Goal: Find specific page/section: Find specific page/section

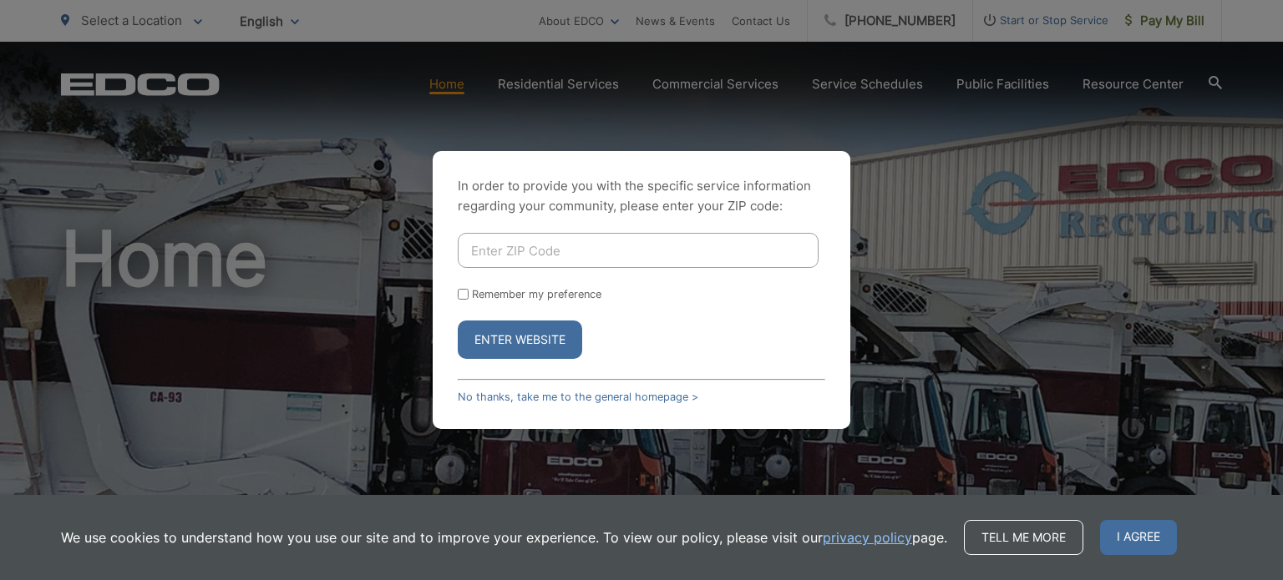
click at [514, 250] on input "Enter ZIP Code" at bounding box center [638, 250] width 361 height 35
type input "92124"
click at [505, 345] on button "Enter Website" at bounding box center [520, 340] width 124 height 38
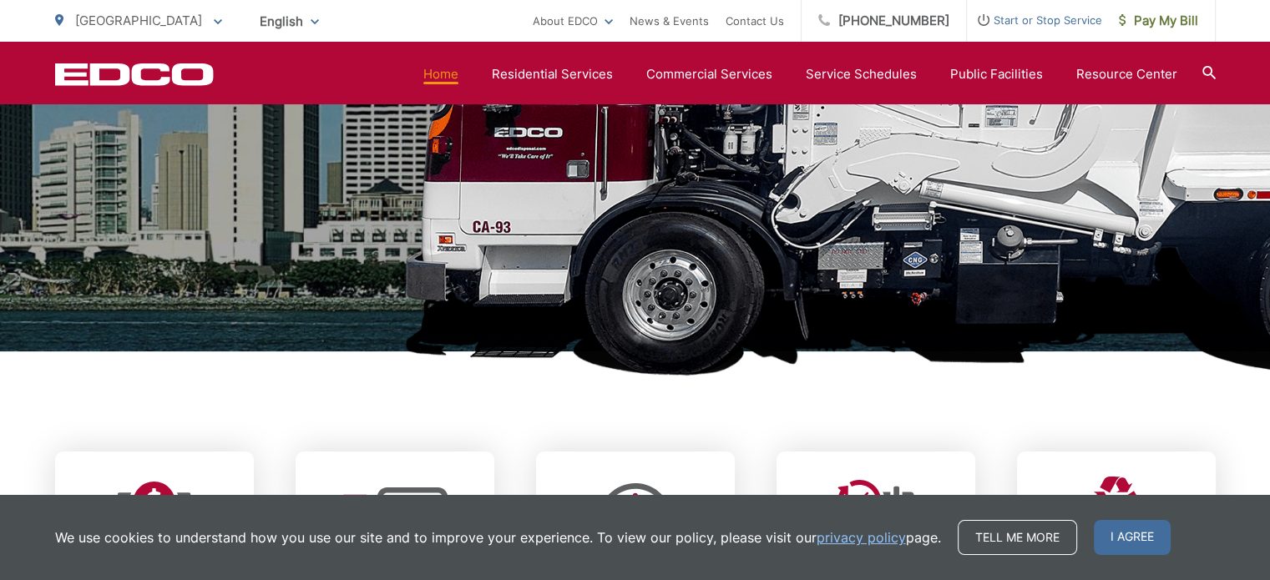
scroll to position [418, 0]
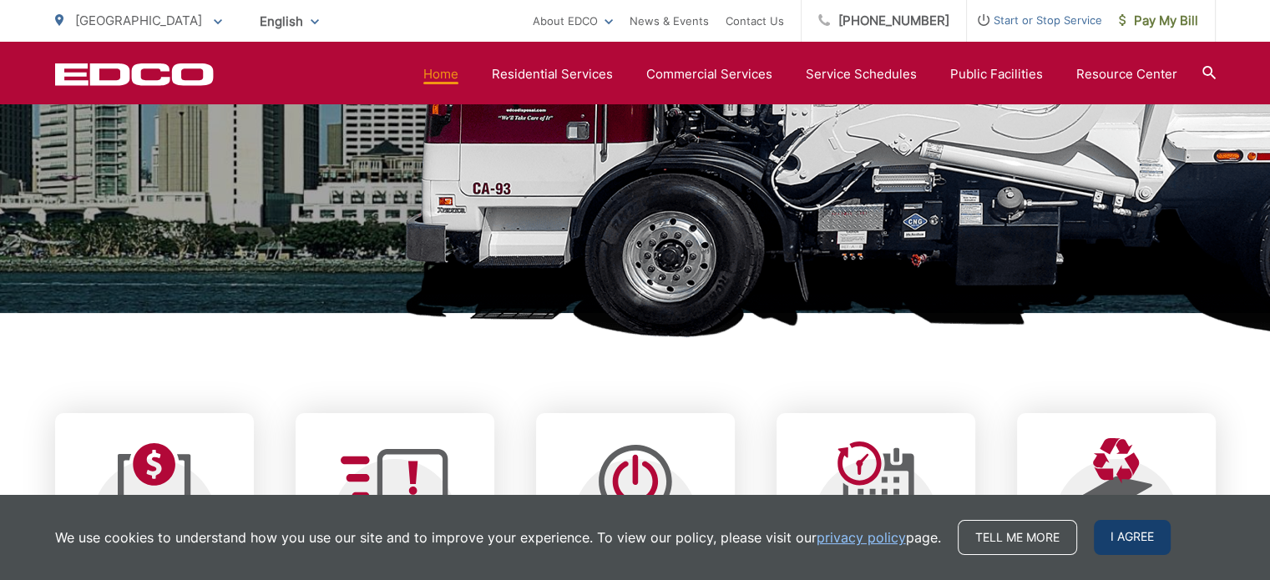
click at [1127, 534] on span "I agree" at bounding box center [1132, 537] width 77 height 35
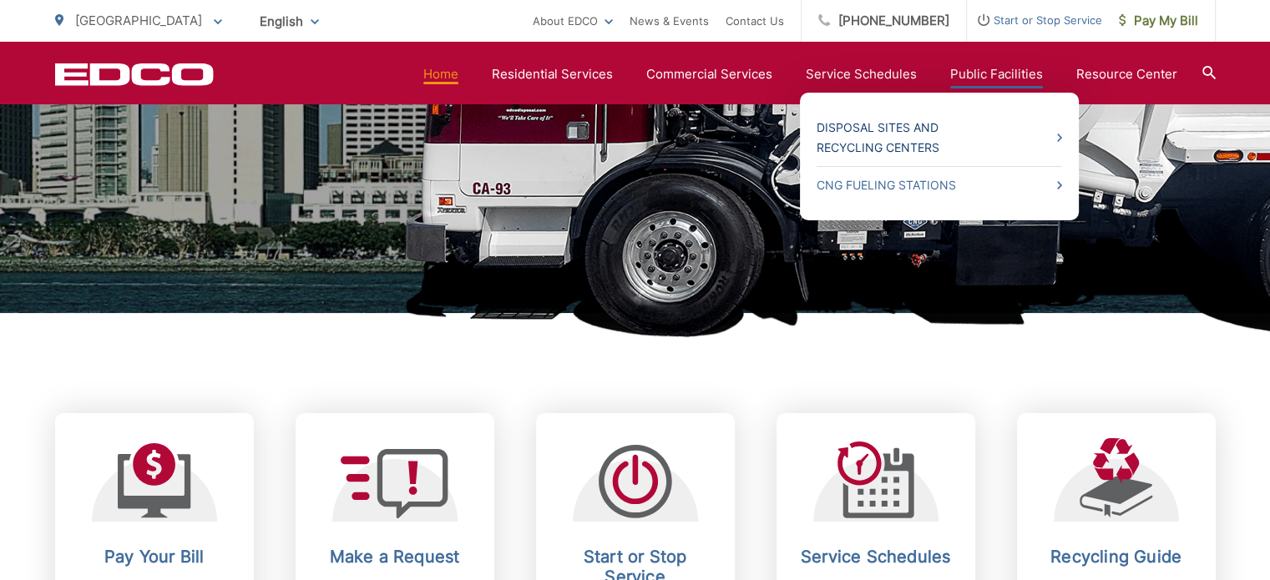
click at [882, 143] on link "Disposal Sites and Recycling Centers" at bounding box center [940, 138] width 246 height 40
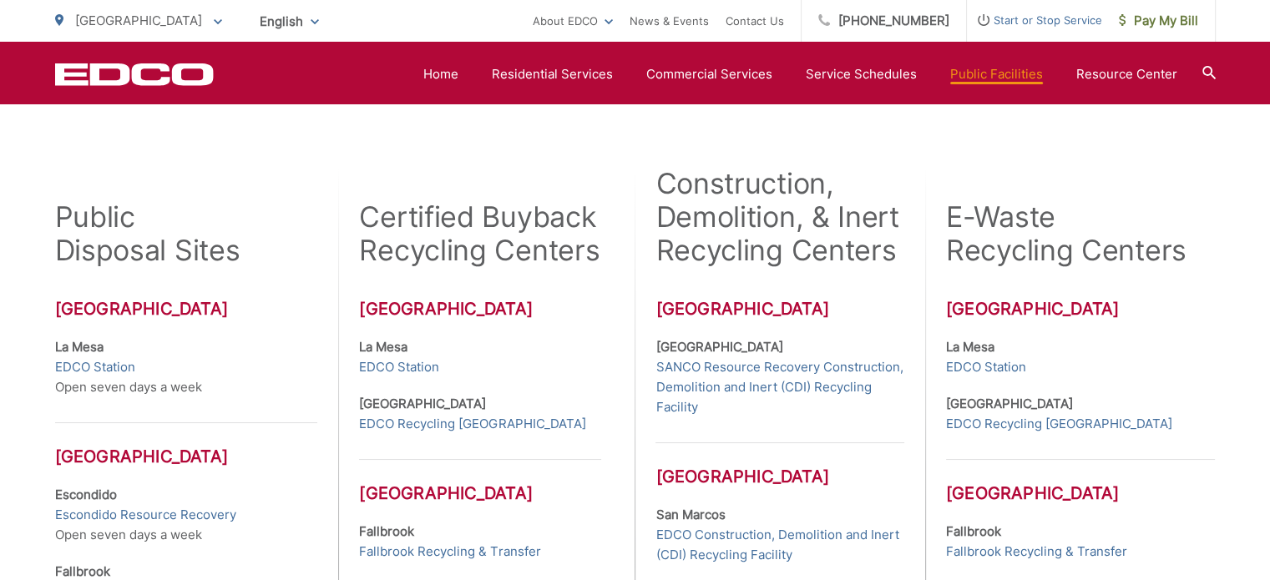
scroll to position [501, 0]
